Goal: Obtain resource: Obtain resource

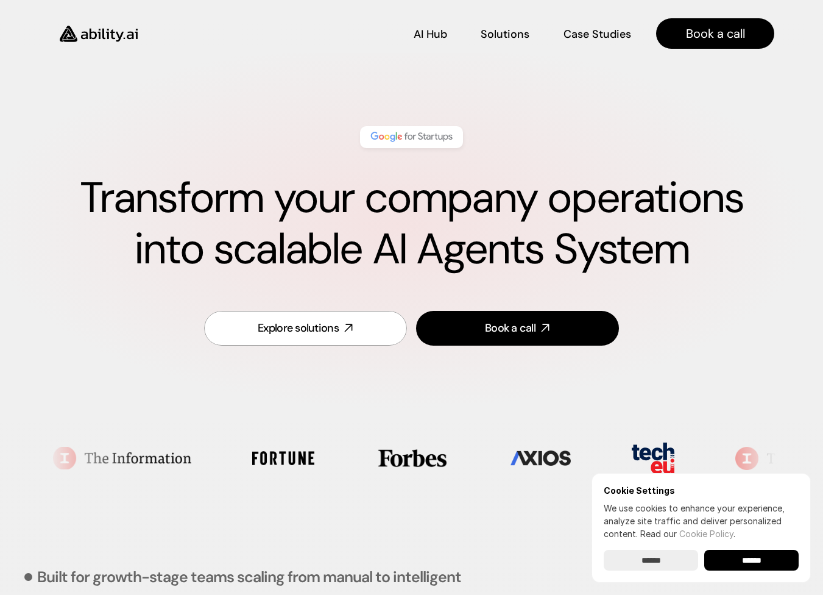
drag, startPoint x: 302, startPoint y: 154, endPoint x: 392, endPoint y: 146, distance: 89.9
click at [315, 153] on div "Transform your company operations into scalable AI Agents System" at bounding box center [412, 200] width 726 height 173
click at [409, 136] on img at bounding box center [412, 137] width 86 height 16
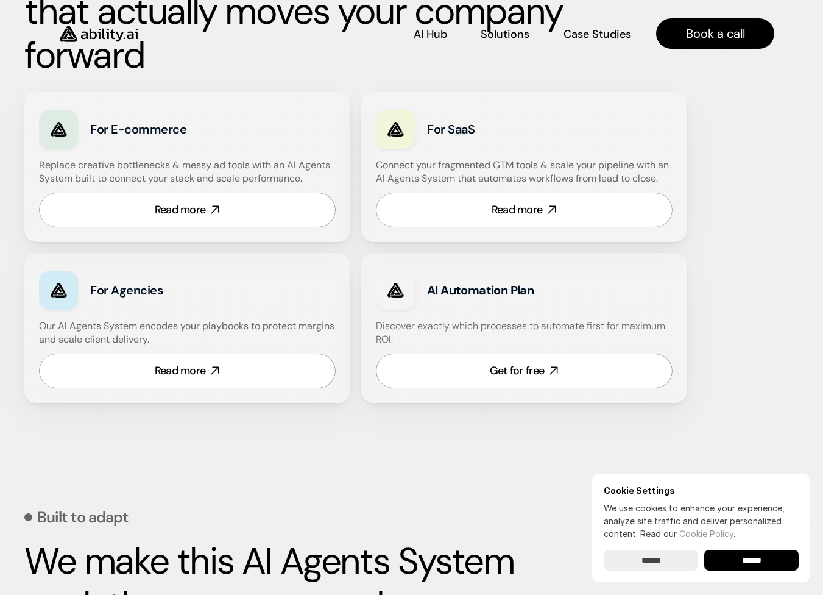
scroll to position [741, 0]
click at [503, 370] on div "Get for free" at bounding box center [517, 370] width 54 height 15
